Goal: Information Seeking & Learning: Understand process/instructions

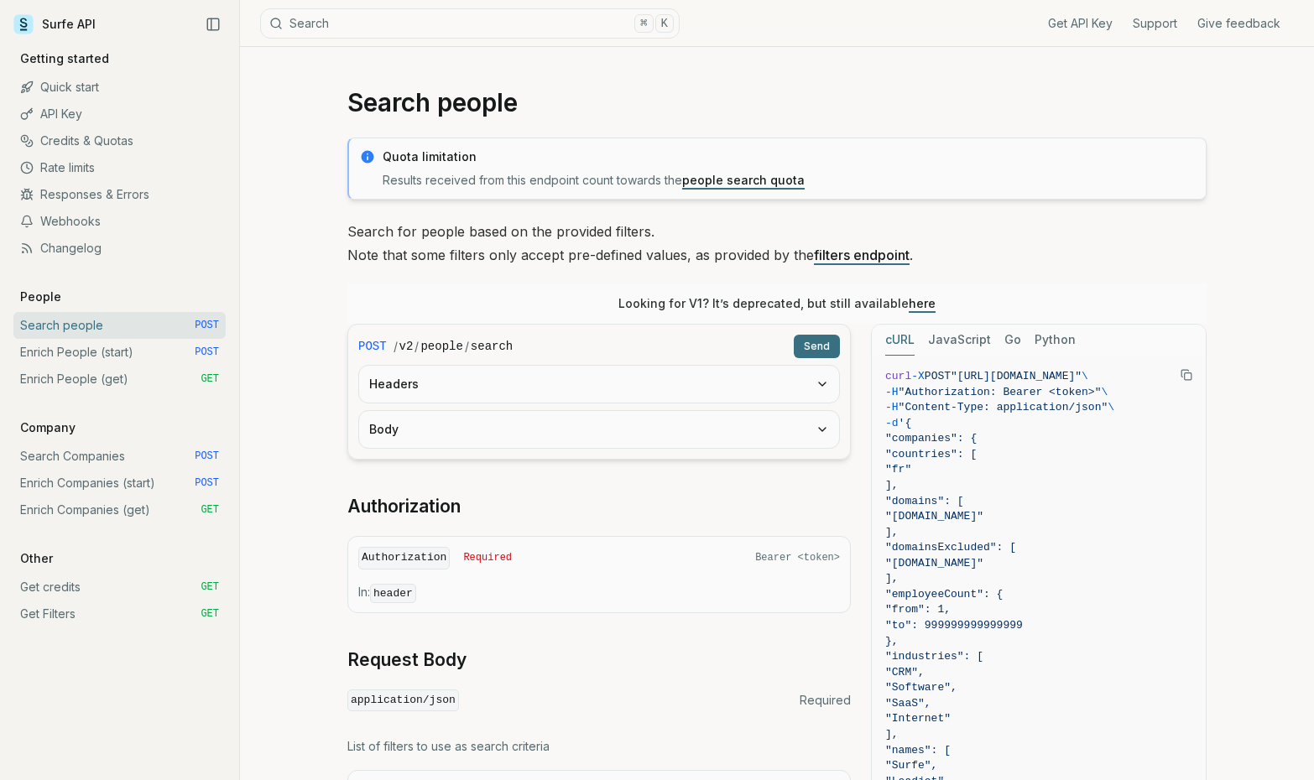
click at [717, 180] on link "people search quota" at bounding box center [743, 180] width 123 height 14
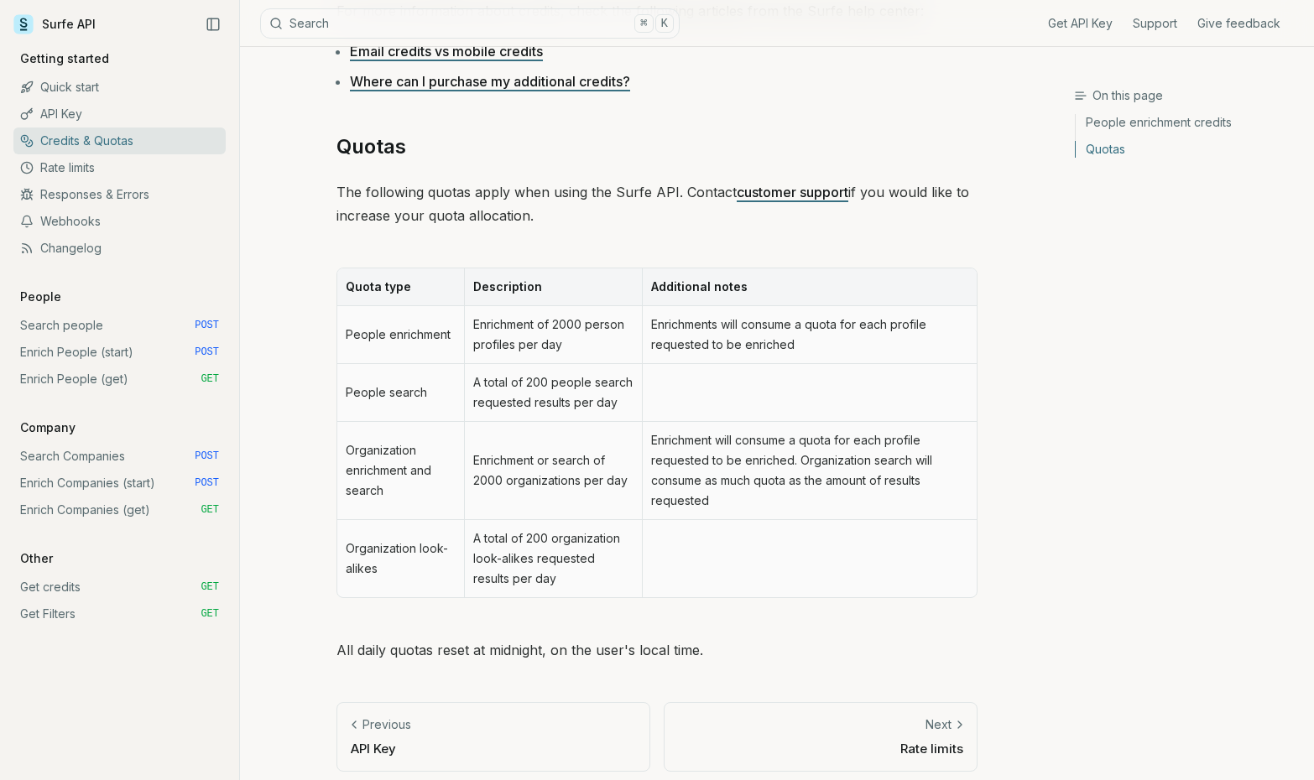
scroll to position [133, 0]
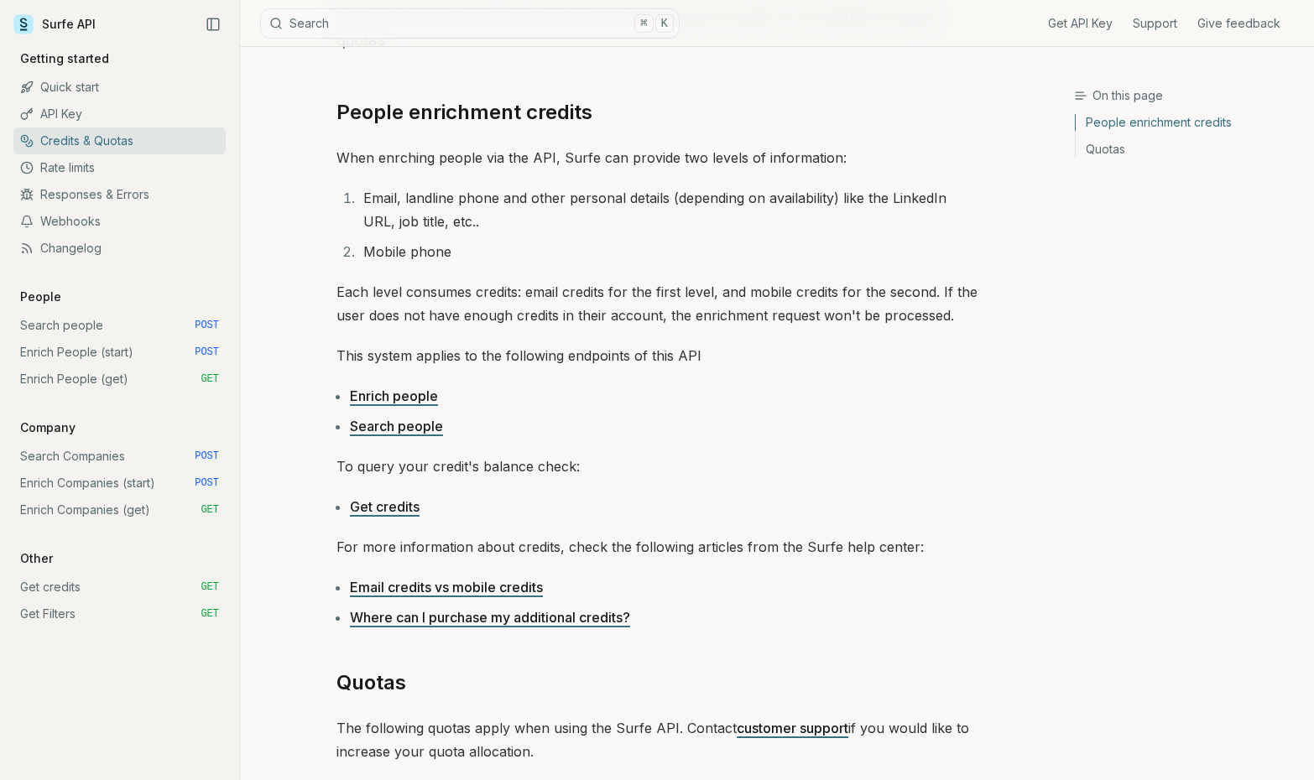
click at [76, 588] on link "Get credits GET" at bounding box center [119, 587] width 212 height 27
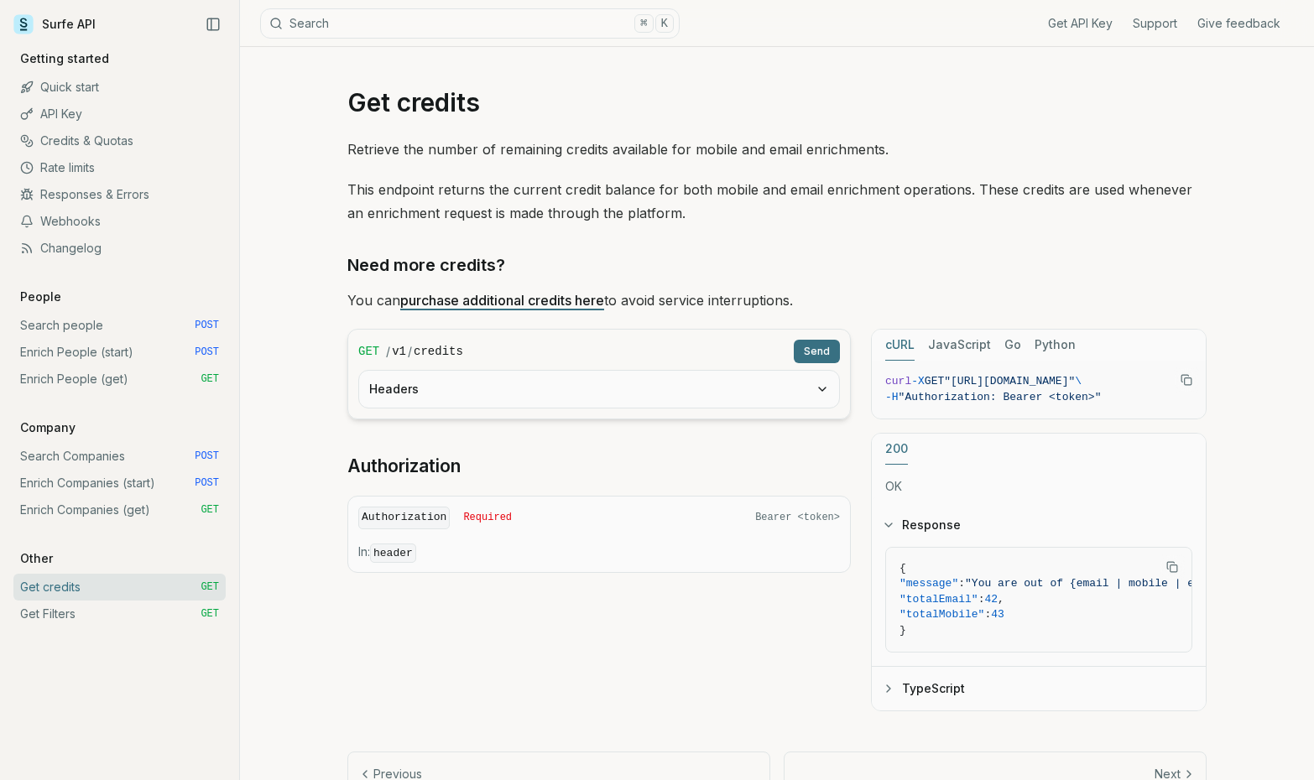
click at [68, 98] on link "Quick start" at bounding box center [119, 87] width 212 height 27
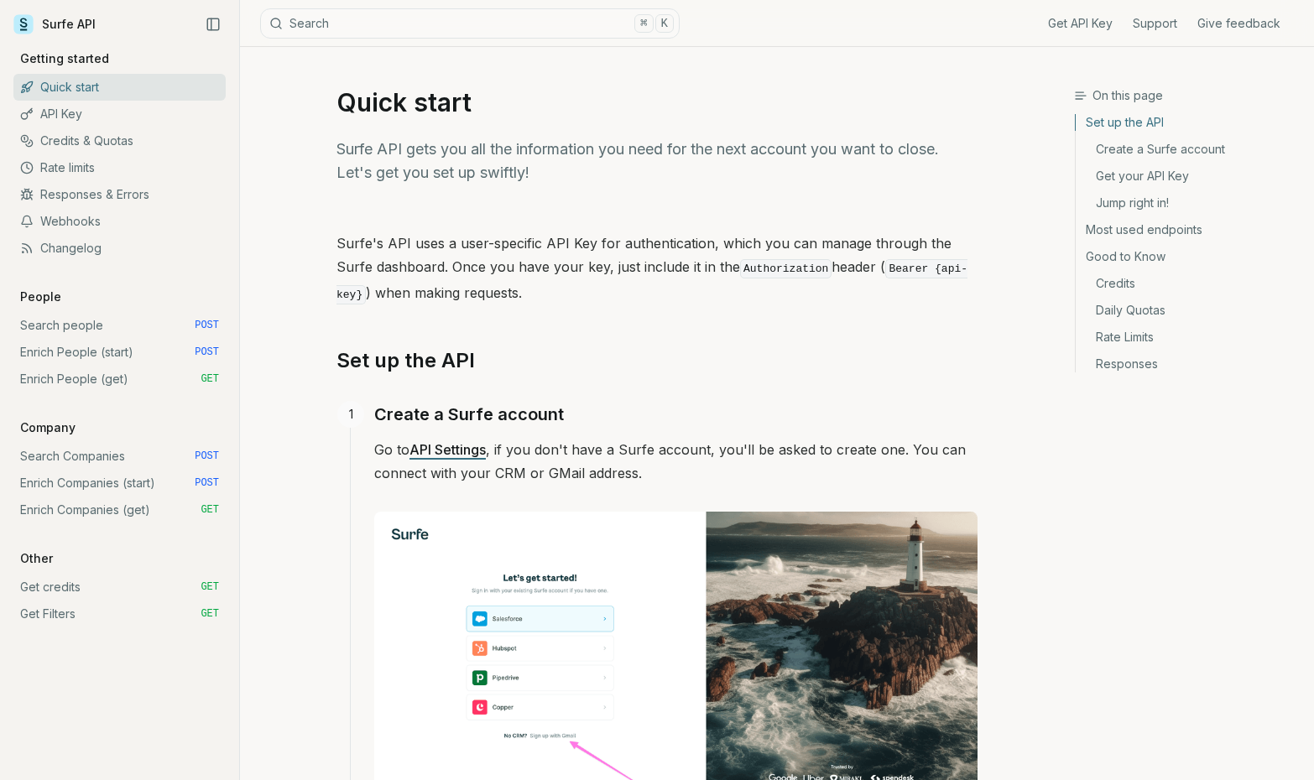
click at [65, 105] on link "API Key" at bounding box center [119, 114] width 212 height 27
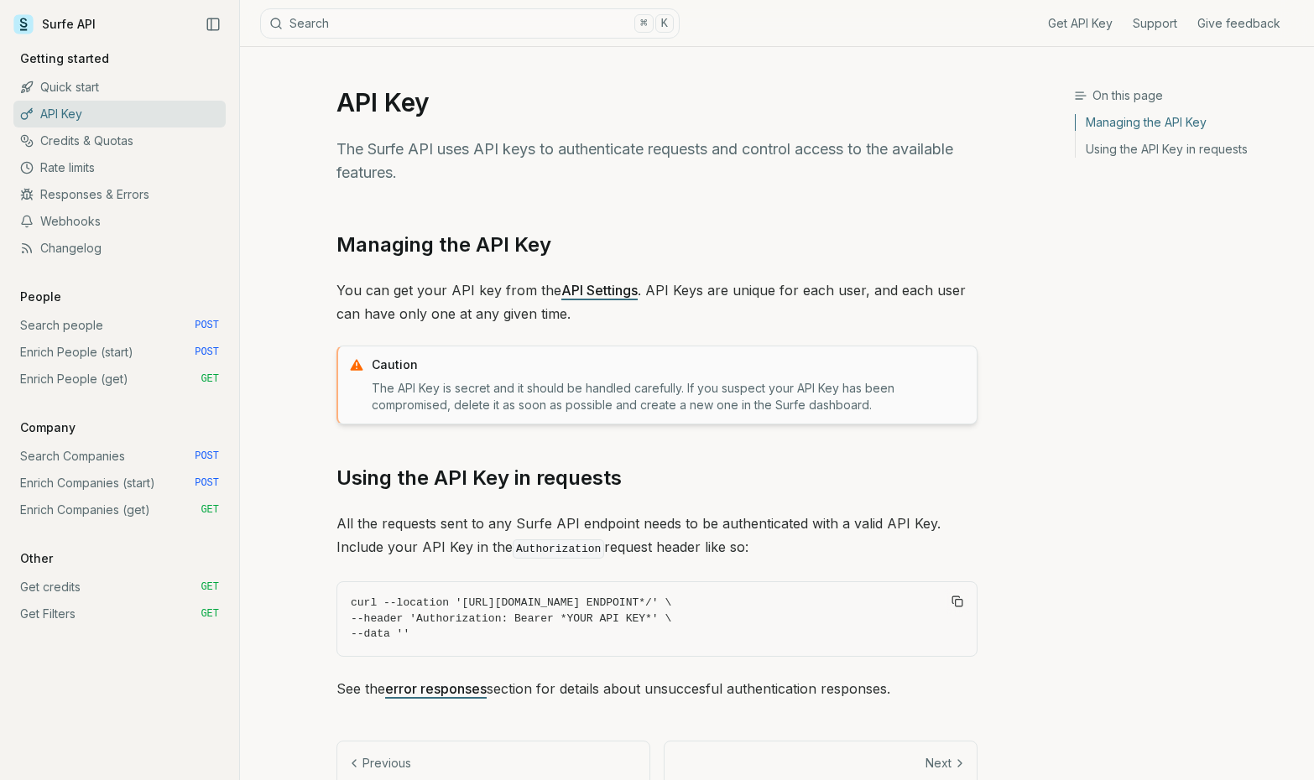
click at [66, 109] on link "API Key" at bounding box center [119, 114] width 212 height 27
click at [65, 22] on link "Surfe API" at bounding box center [54, 24] width 82 height 25
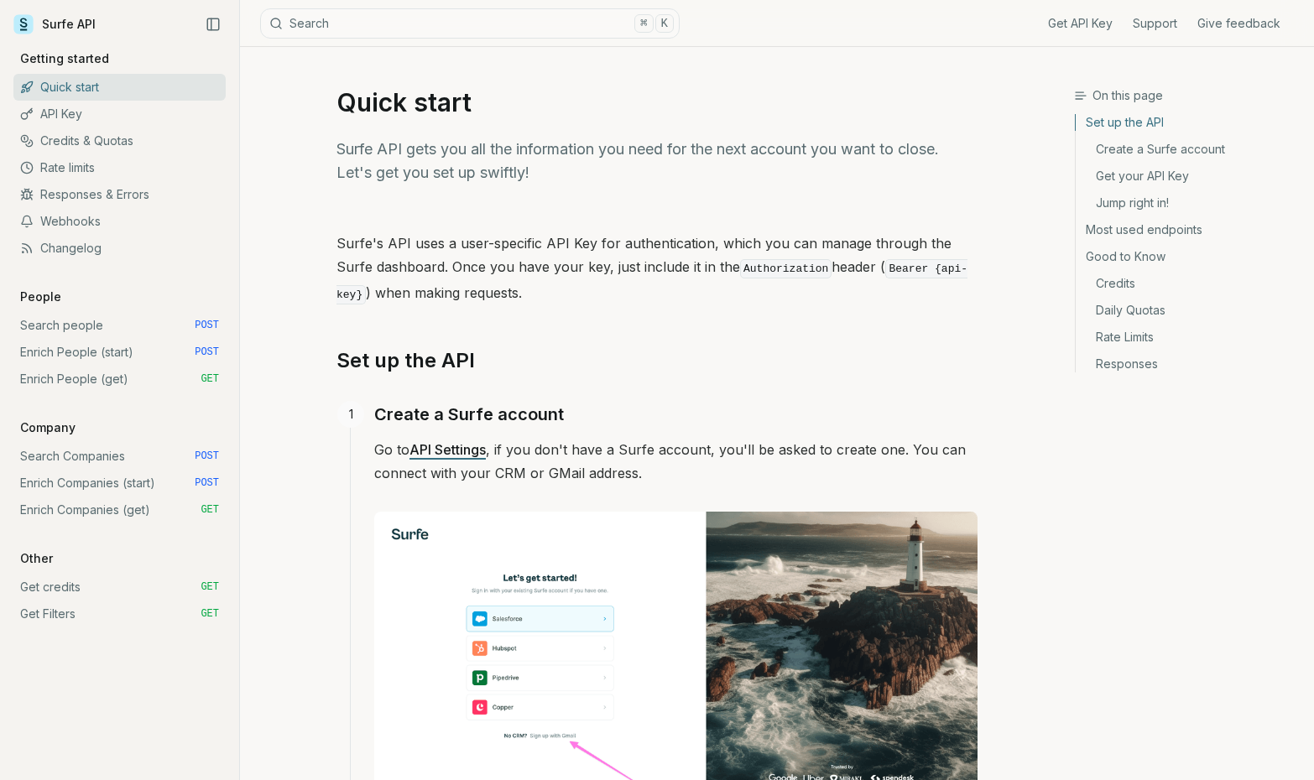
click at [65, 22] on link "Surfe API" at bounding box center [54, 24] width 82 height 25
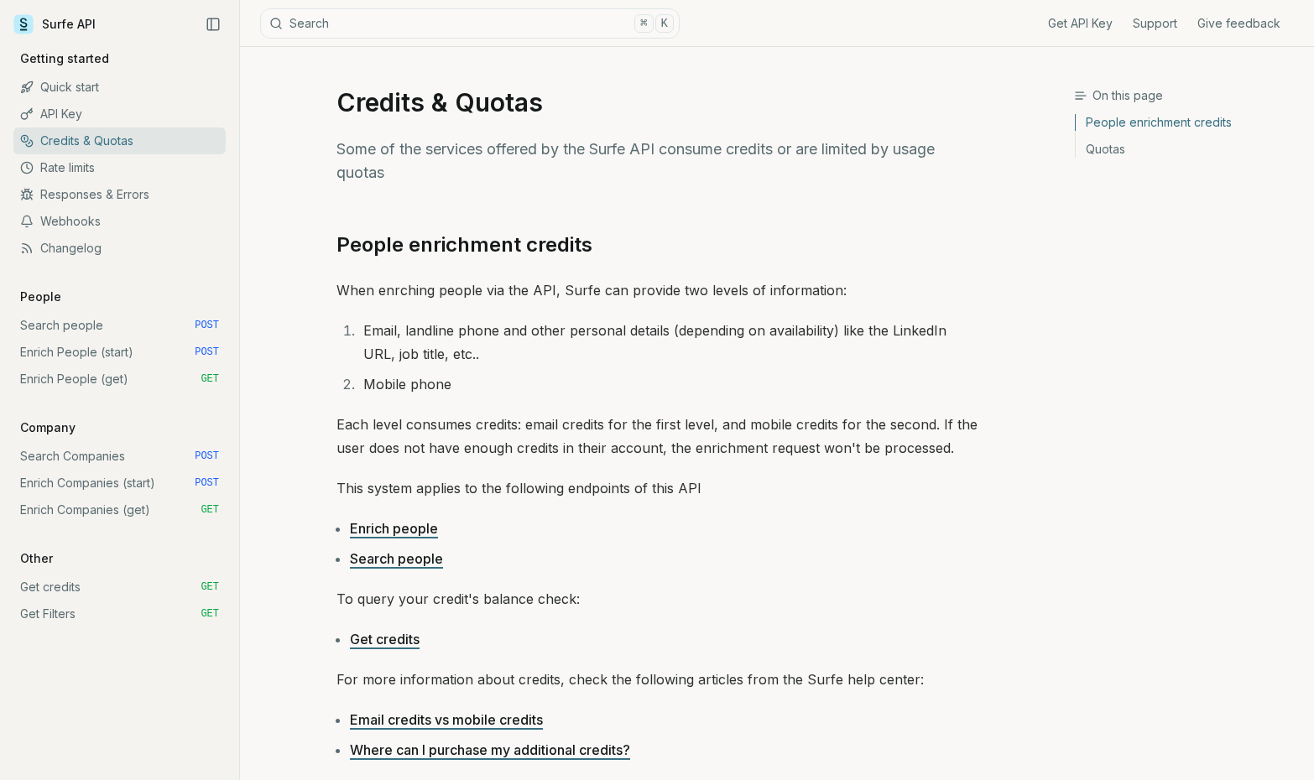
scroll to position [133, 0]
